Goal: Navigation & Orientation: Find specific page/section

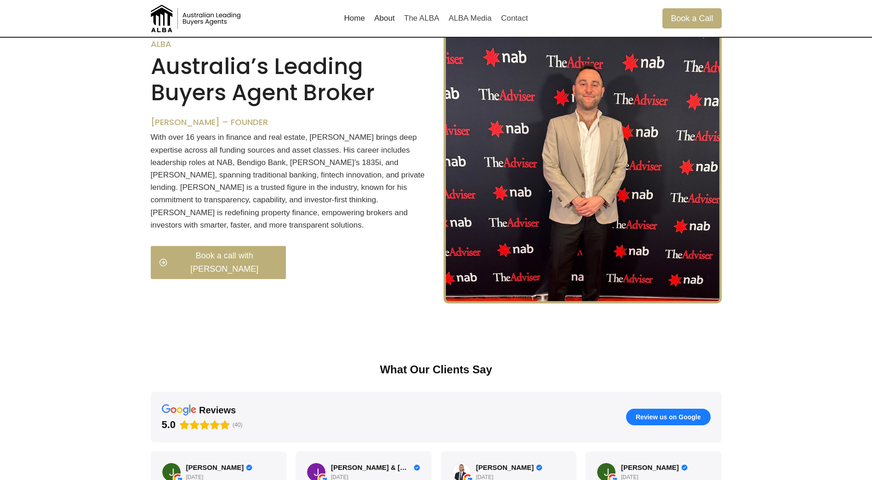
scroll to position [1012, 0]
click at [505, 33] on div "Home About The ALBA ALBA Media Contact" at bounding box center [435, 18] width 193 height 37
click at [510, 19] on link "Contact" at bounding box center [515, 18] width 36 height 22
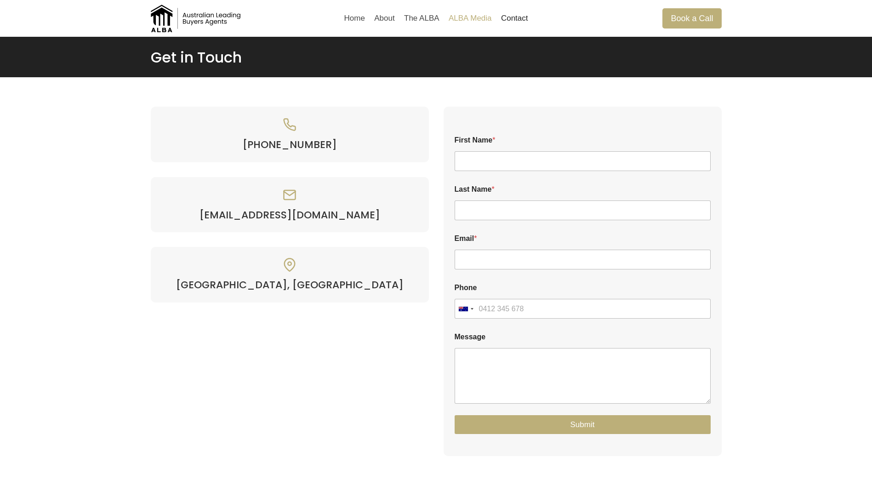
click at [464, 17] on link "ALBA Media" at bounding box center [470, 18] width 52 height 22
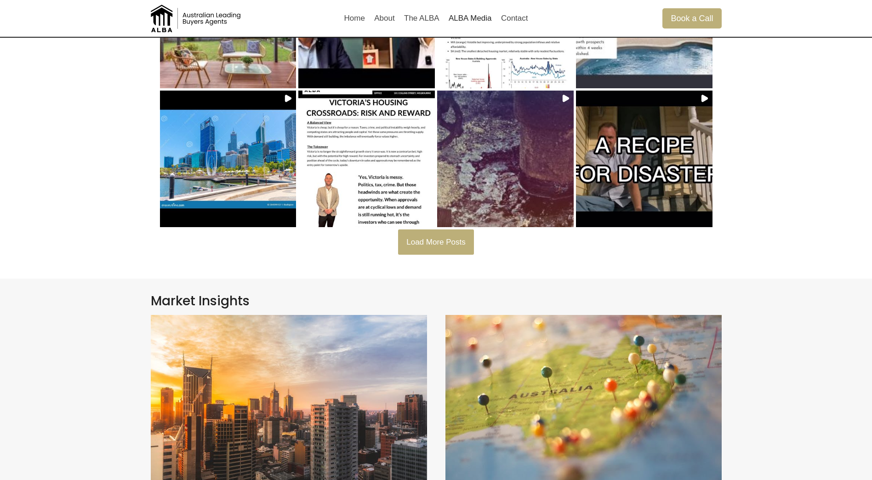
scroll to position [460, 0]
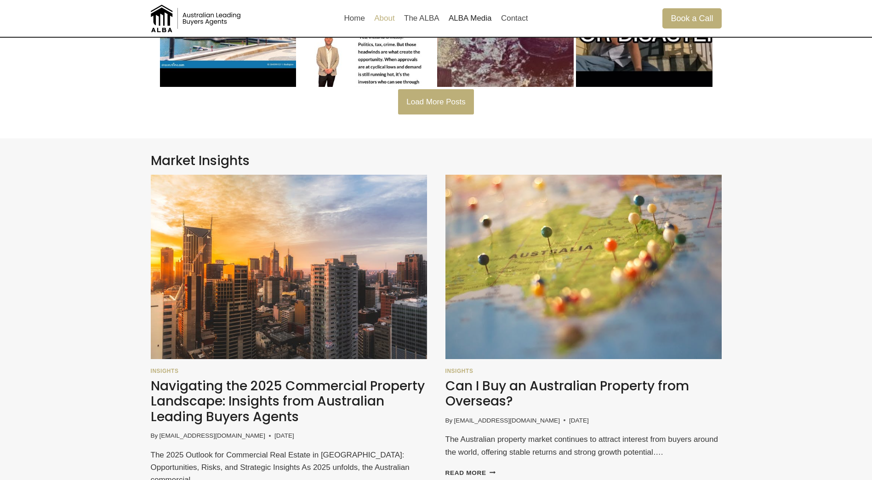
click at [380, 11] on link "About" at bounding box center [385, 18] width 30 height 22
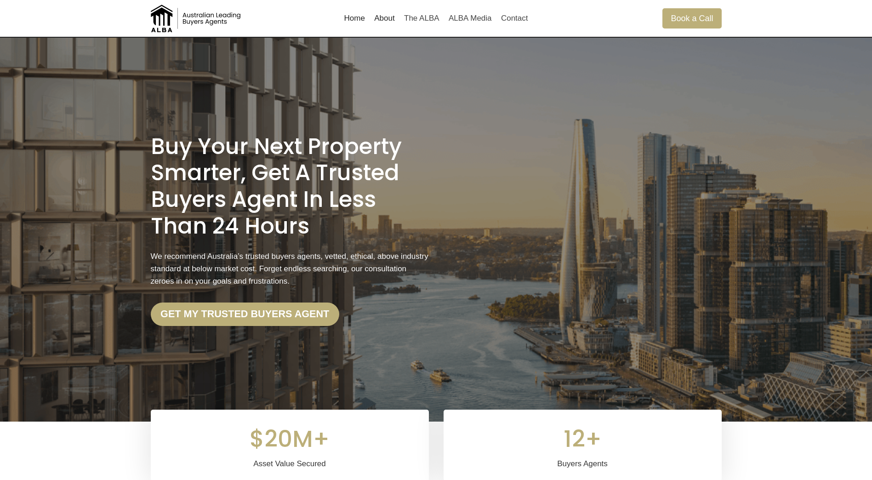
click at [398, 17] on link "About" at bounding box center [385, 18] width 30 height 22
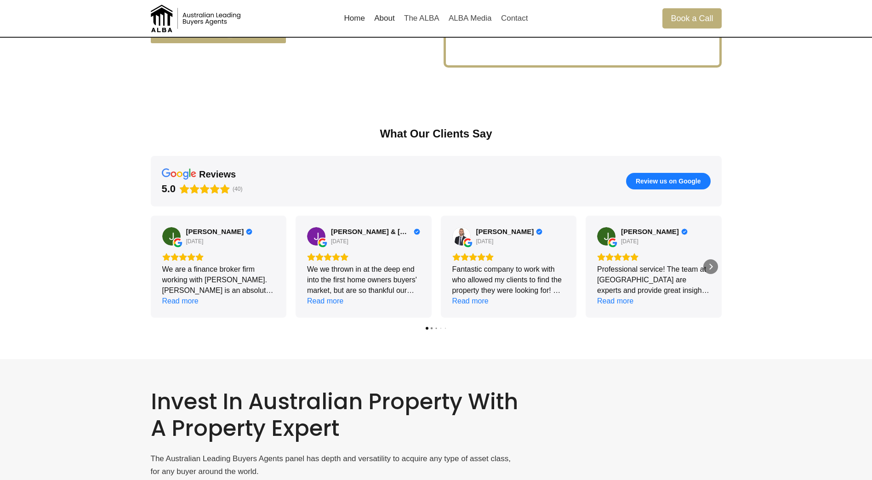
scroll to position [1292, 0]
